Goal: Find specific page/section: Find specific page/section

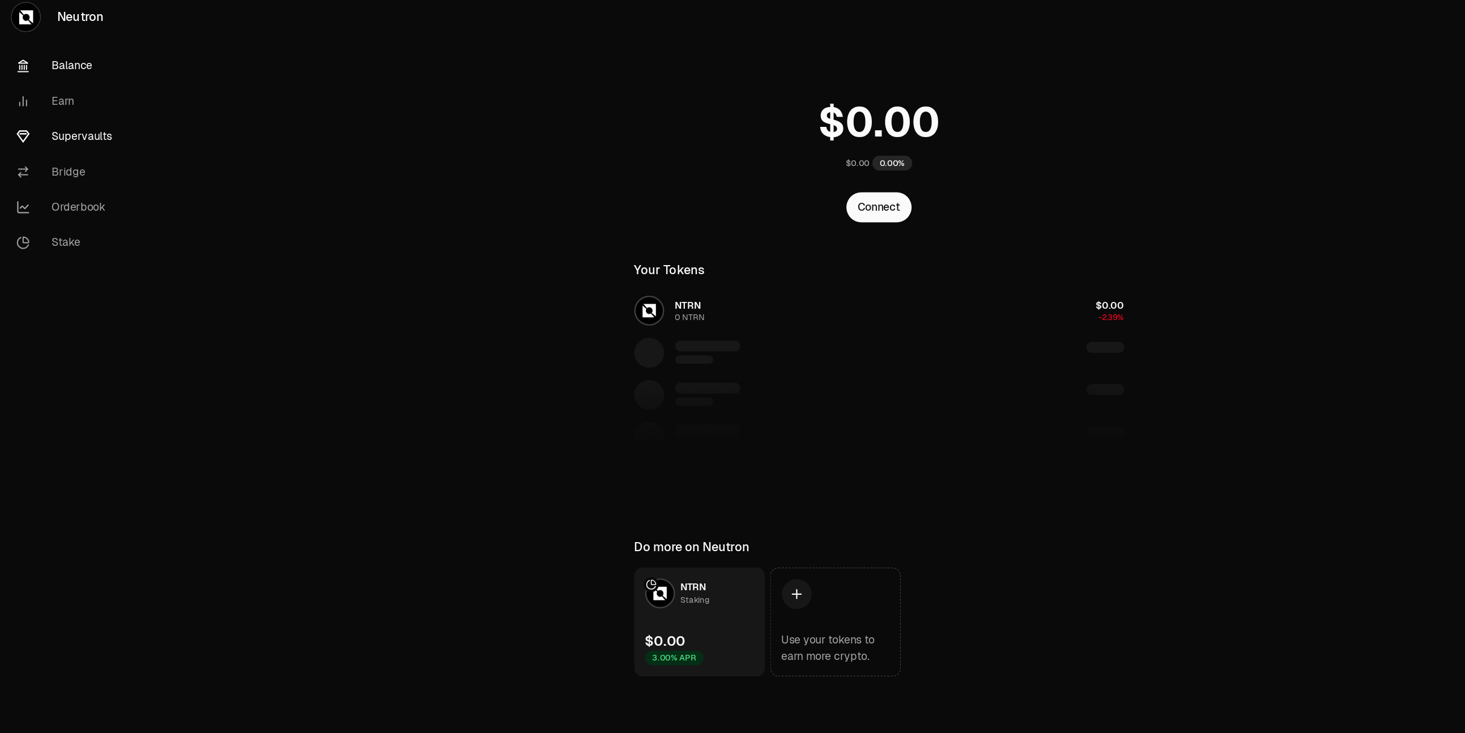
click at [84, 120] on link "Supervaults" at bounding box center [64, 120] width 118 height 29
